Goal: Information Seeking & Learning: Learn about a topic

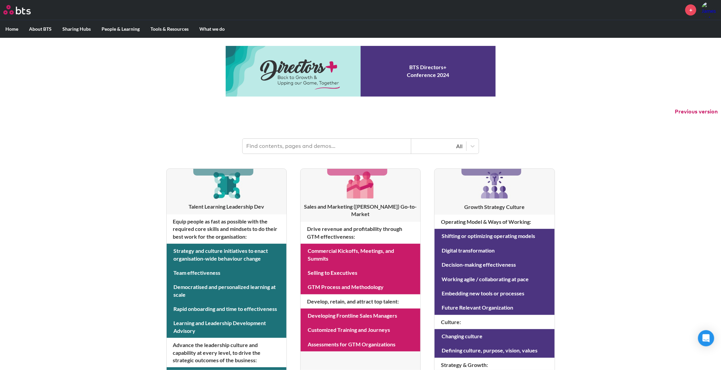
click at [272, 142] on input "text" at bounding box center [327, 146] width 169 height 15
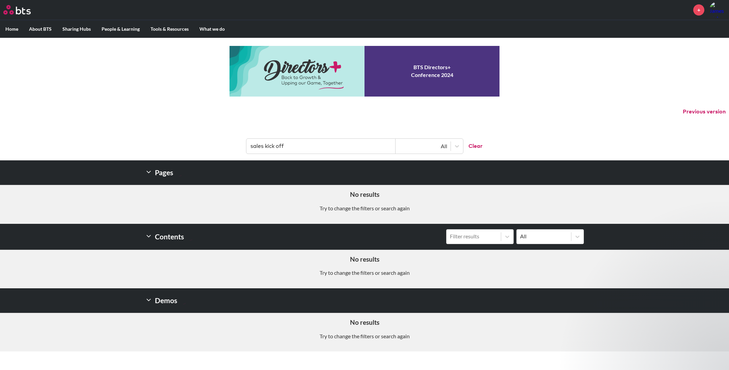
type input "sales kick off"
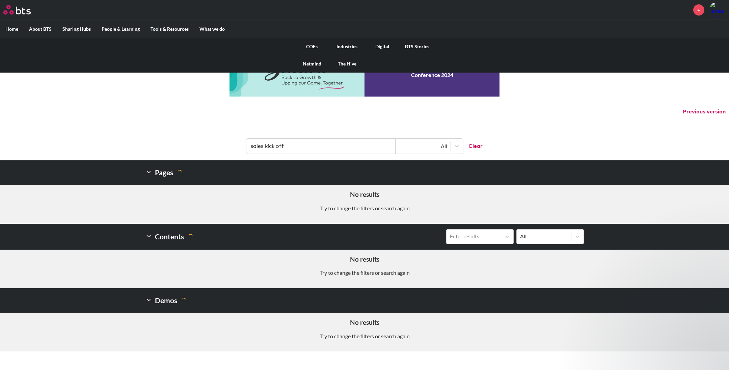
click at [319, 45] on link "COEs" at bounding box center [311, 47] width 35 height 18
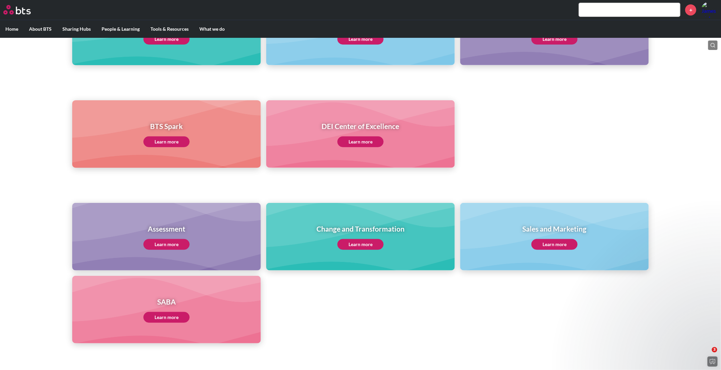
scroll to position [152, 0]
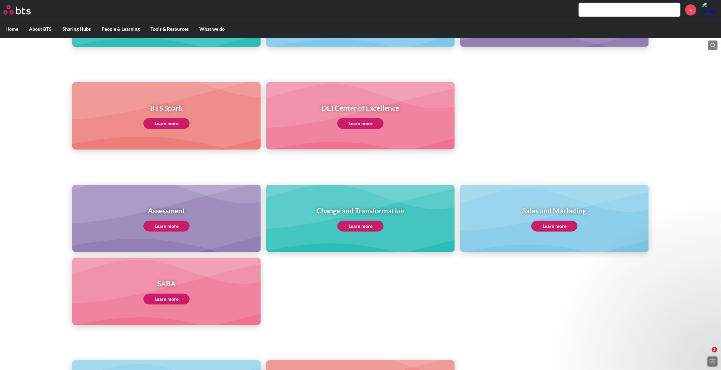
click at [560, 225] on link "Learn more" at bounding box center [555, 226] width 46 height 11
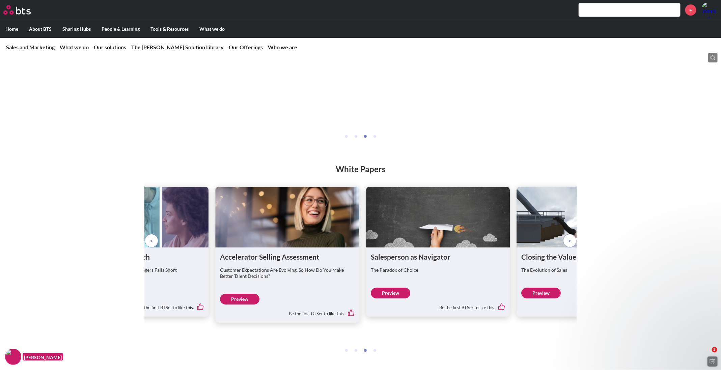
scroll to position [1266, 0]
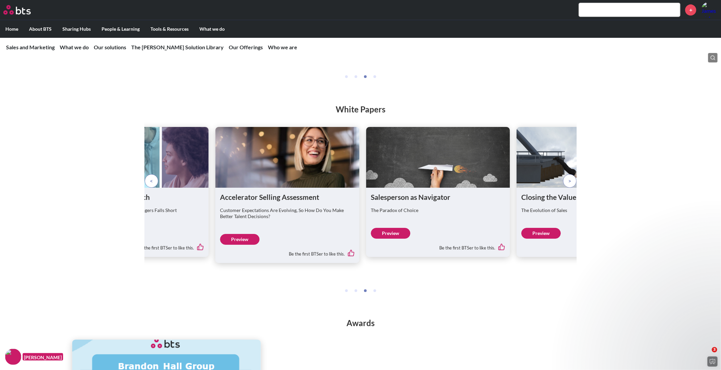
click at [570, 185] on span at bounding box center [570, 180] width 3 height 7
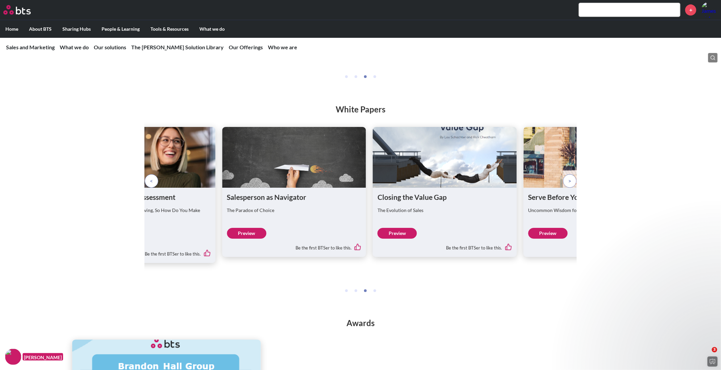
click at [570, 185] on span at bounding box center [570, 180] width 3 height 7
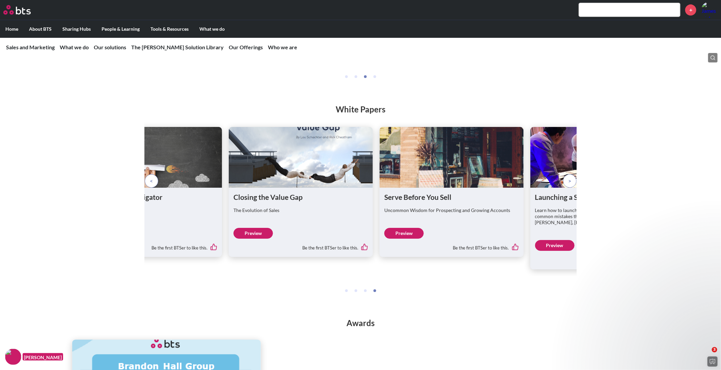
click at [570, 185] on span at bounding box center [570, 180] width 3 height 7
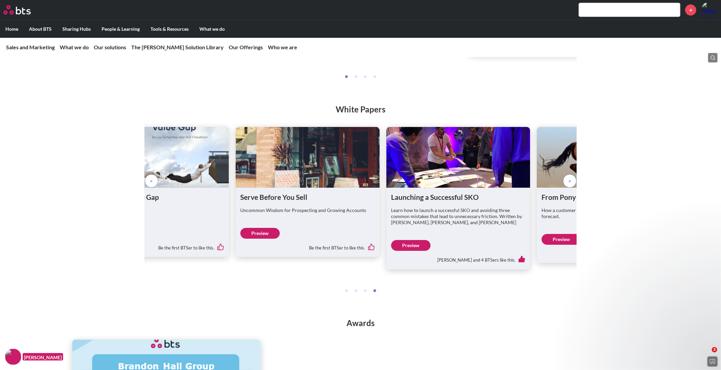
click at [416, 251] on link "Preview" at bounding box center [411, 245] width 40 height 11
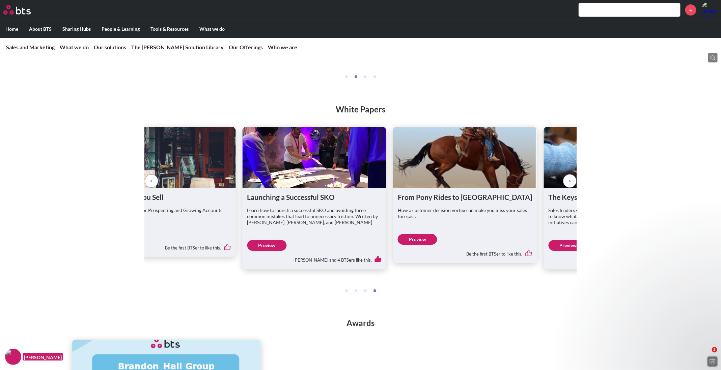
click at [569, 185] on span at bounding box center [570, 180] width 3 height 7
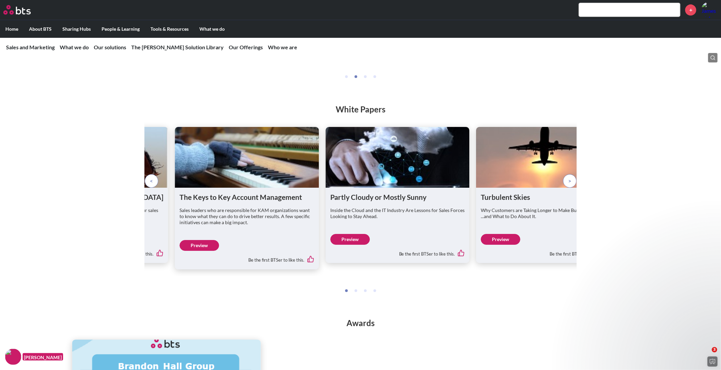
click at [569, 185] on span at bounding box center [570, 180] width 3 height 7
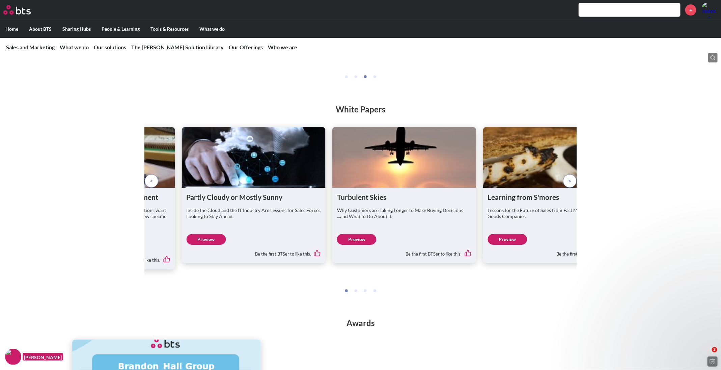
click at [569, 185] on span at bounding box center [570, 180] width 3 height 7
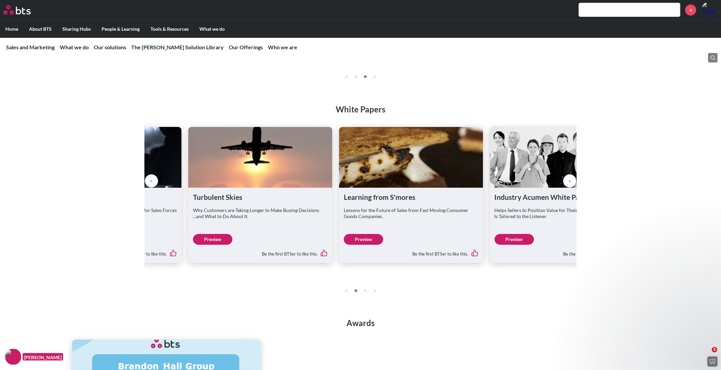
click at [569, 185] on span at bounding box center [570, 180] width 3 height 7
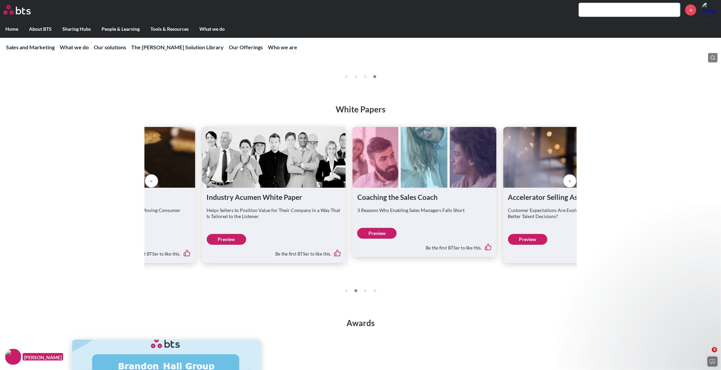
click at [225, 245] on link "Preview" at bounding box center [227, 239] width 40 height 11
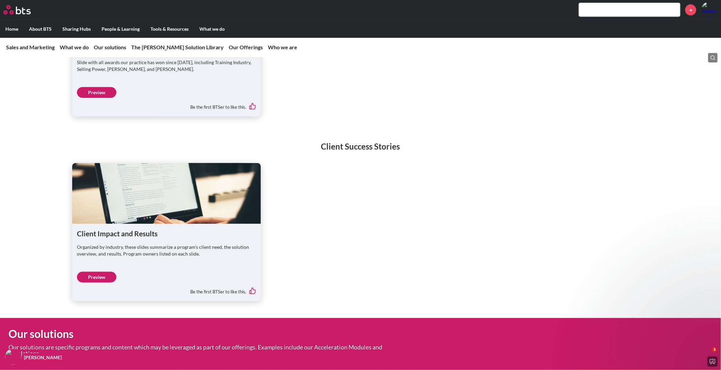
scroll to position [1671, 0]
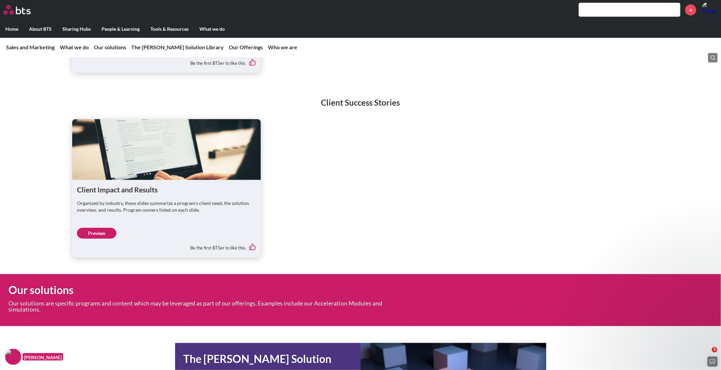
click at [91, 239] on link "Preview" at bounding box center [97, 233] width 40 height 11
